Goal: Book appointment/travel/reservation

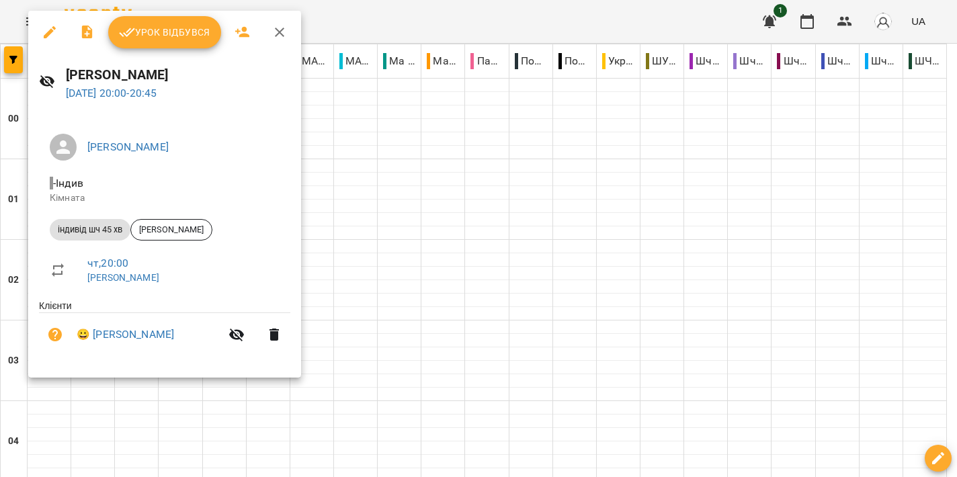
scroll to position [1441, 0]
click at [527, 216] on div at bounding box center [478, 238] width 957 height 477
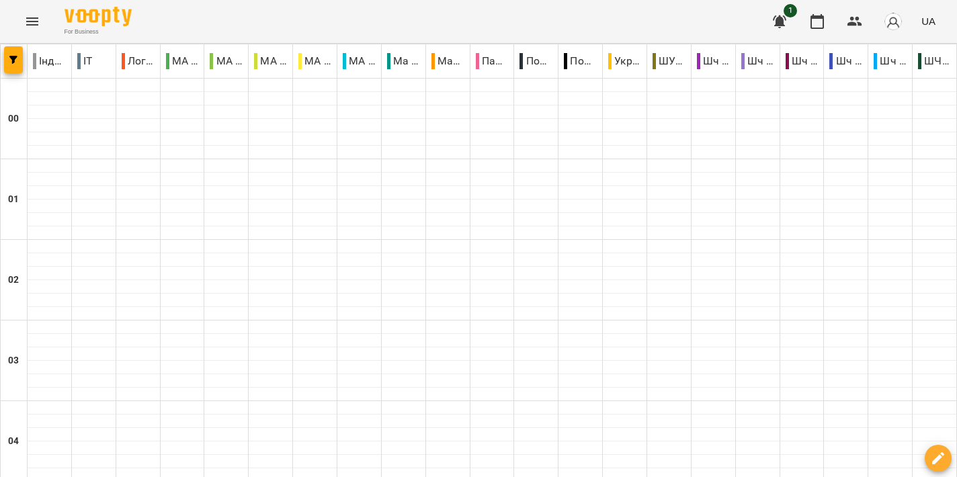
scroll to position [1505, 0]
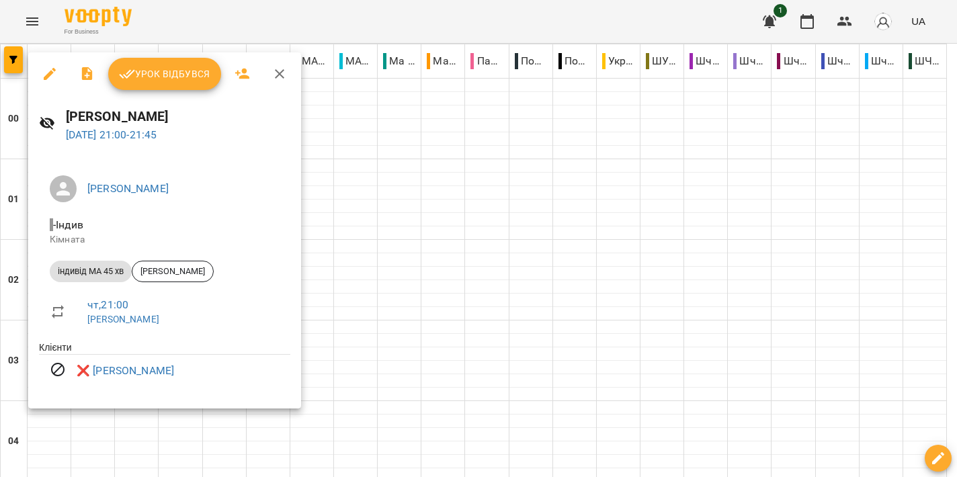
click at [460, 295] on div at bounding box center [478, 238] width 957 height 477
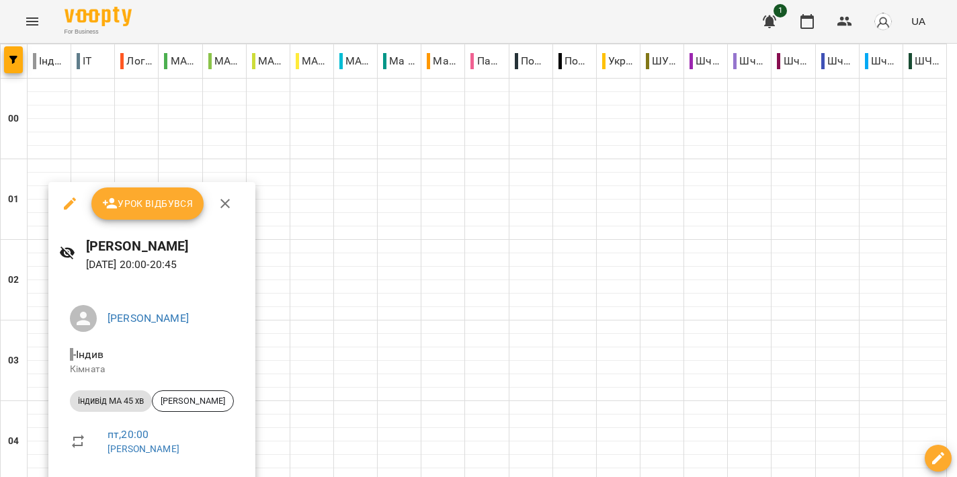
click at [656, 249] on div at bounding box center [478, 238] width 957 height 477
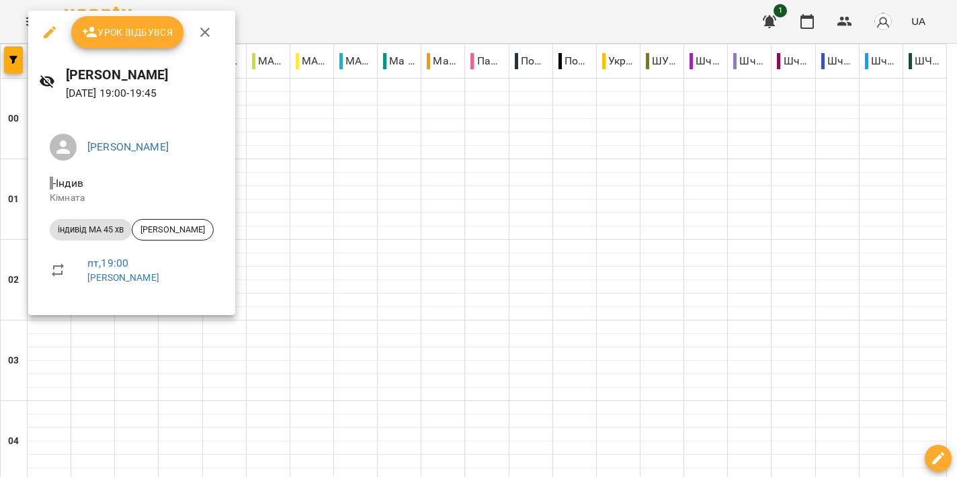
click at [510, 201] on div at bounding box center [478, 238] width 957 height 477
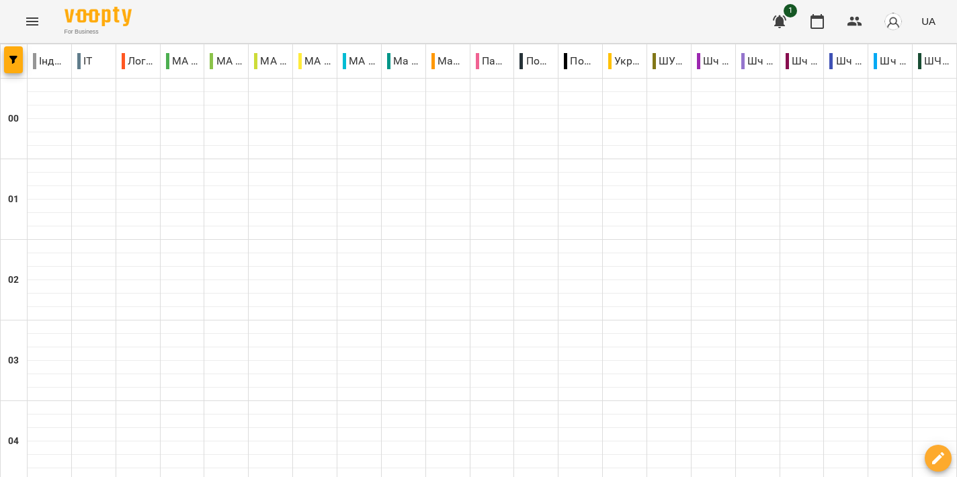
scroll to position [1333, 0]
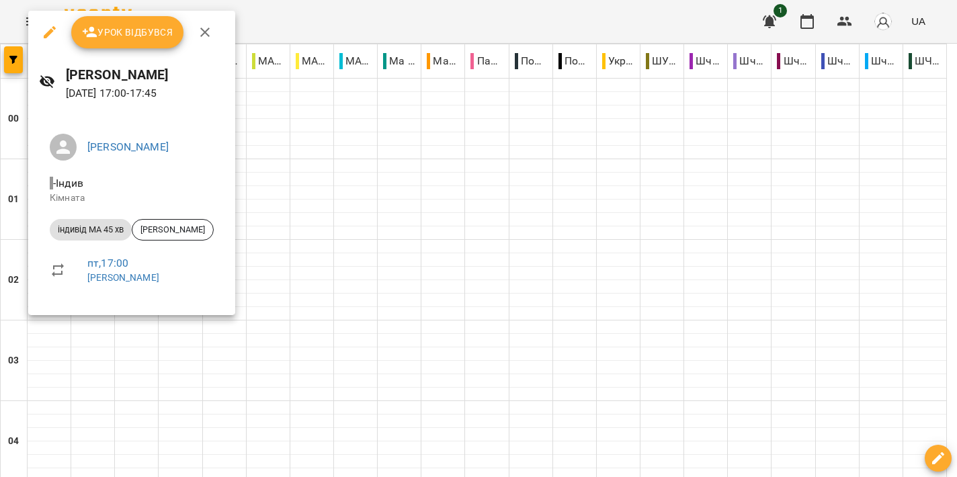
click at [540, 199] on div at bounding box center [478, 238] width 957 height 477
